Goal: Transaction & Acquisition: Purchase product/service

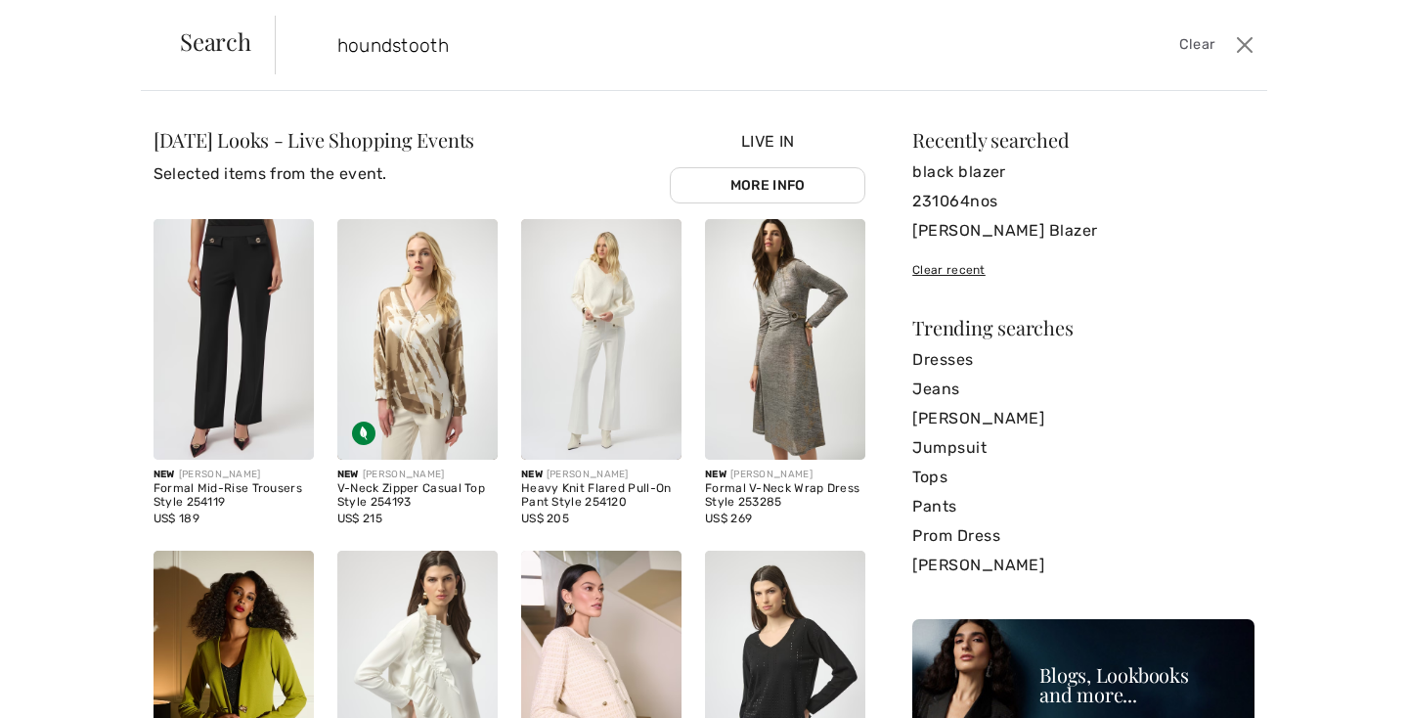
type input "houndstooth"
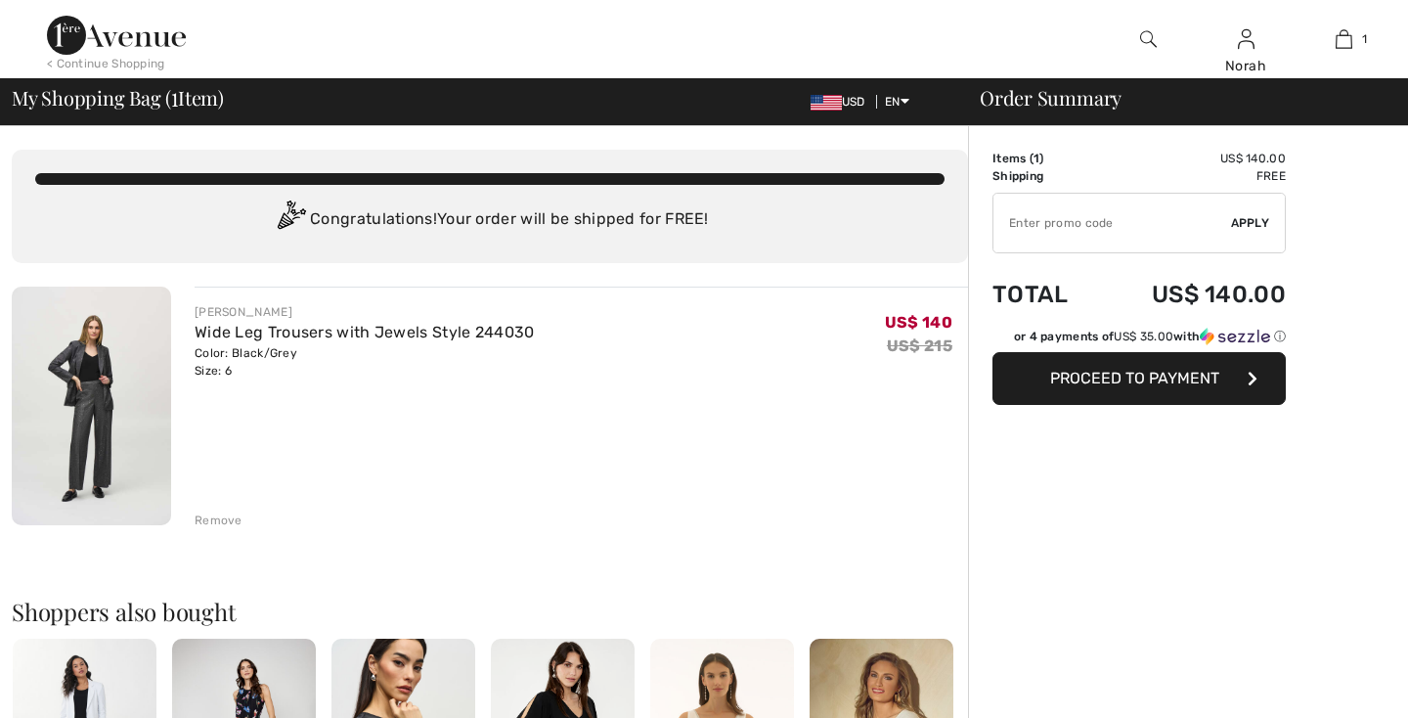
click at [1042, 229] on input "TEXT" at bounding box center [1113, 223] width 238 height 59
type input "EXTRA20"
click at [1255, 214] on span "Apply" at bounding box center [1250, 223] width 39 height 18
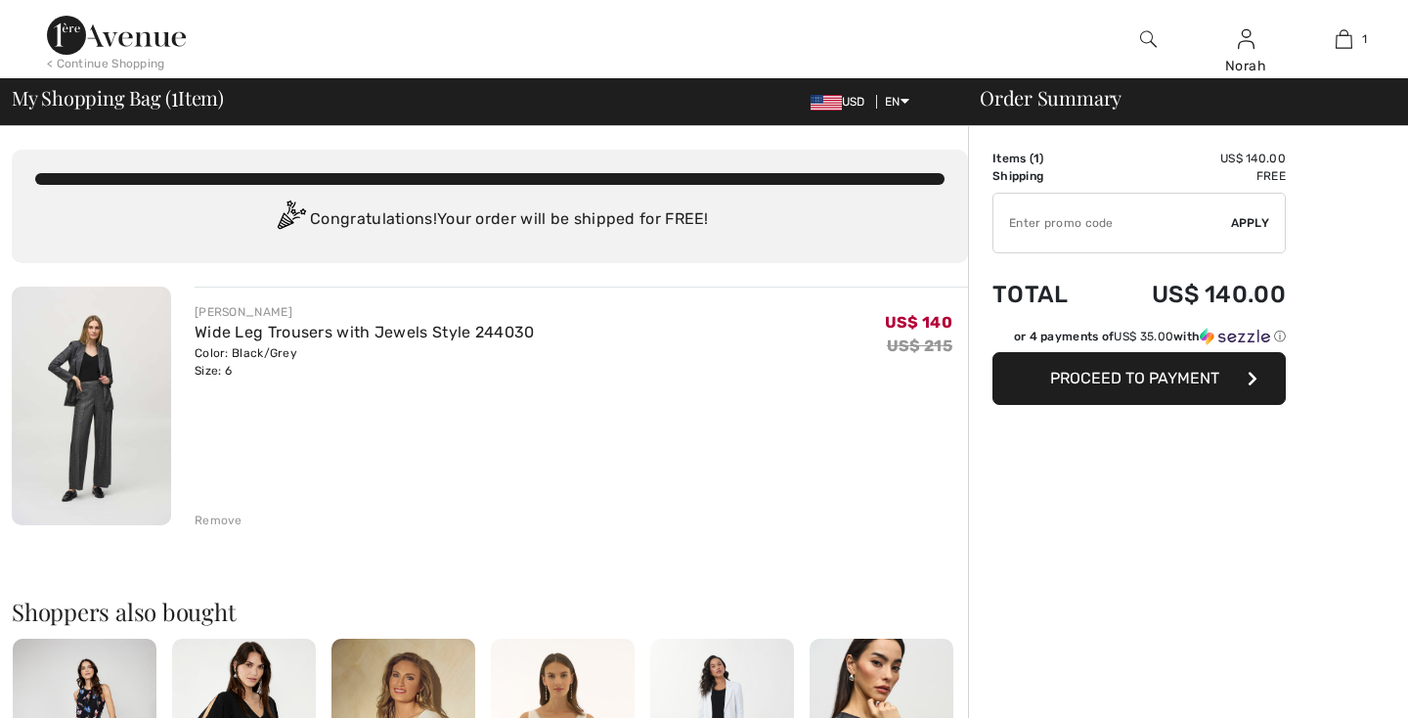
click at [1091, 213] on input "TEXT" at bounding box center [1113, 223] width 238 height 59
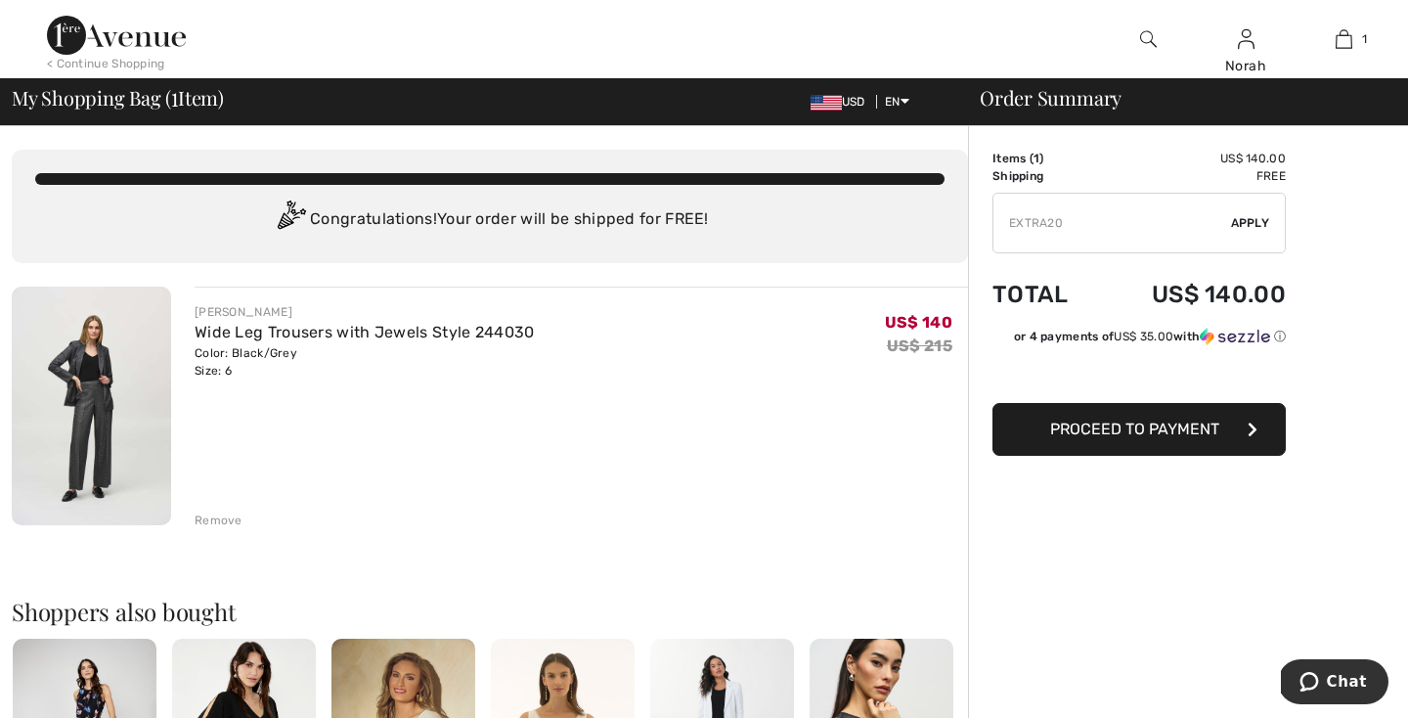
type input "EXTRA20"
click at [1258, 209] on div "✔ Apply Remove" at bounding box center [1139, 223] width 293 height 61
click at [1258, 216] on span "Apply" at bounding box center [1250, 223] width 39 height 18
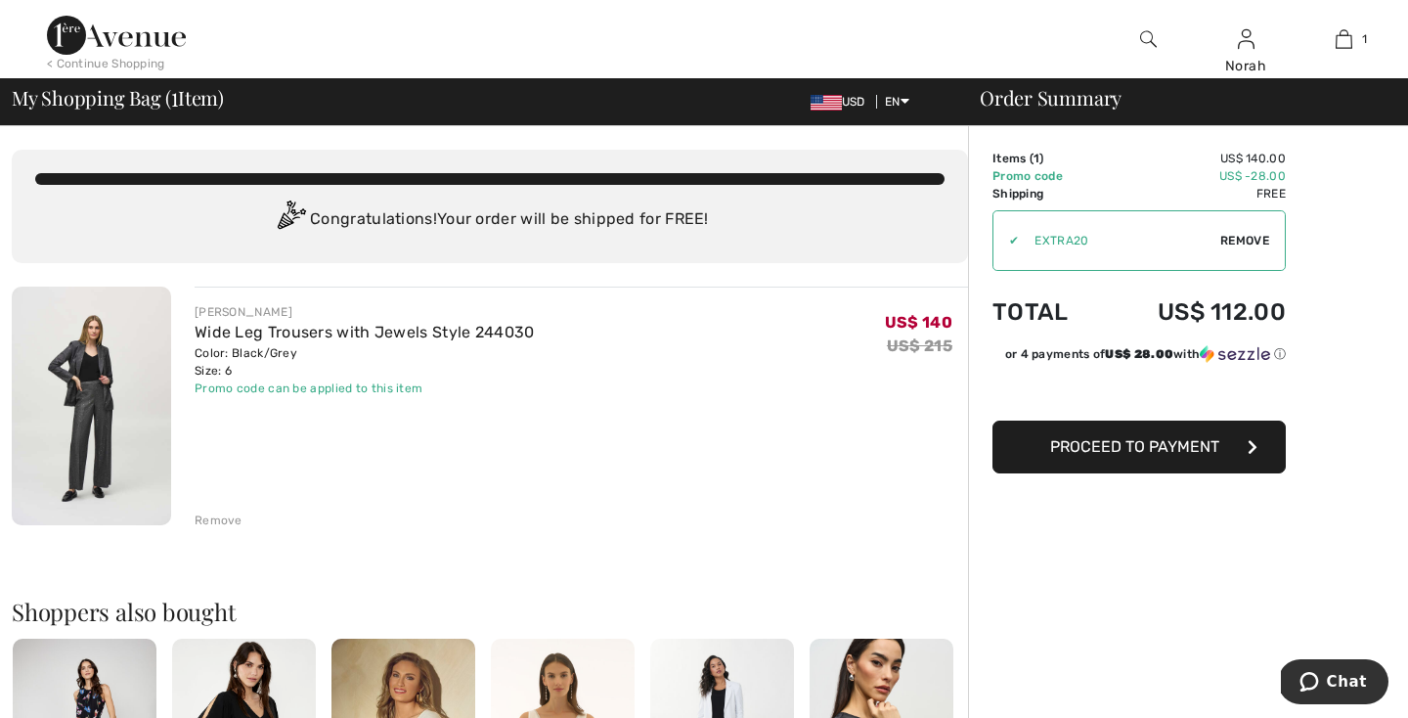
click at [174, 435] on div "JOSEPH RIBKOFF Wide Leg Trousers with Jewels Style 244030 Color: Black/Grey Siz…" at bounding box center [569, 408] width 797 height 243
click at [95, 405] on img at bounding box center [91, 406] width 159 height 239
